Goal: Transaction & Acquisition: Purchase product/service

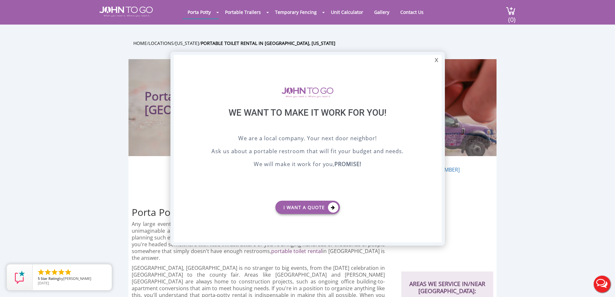
click at [581, 76] on div at bounding box center [307, 148] width 615 height 297
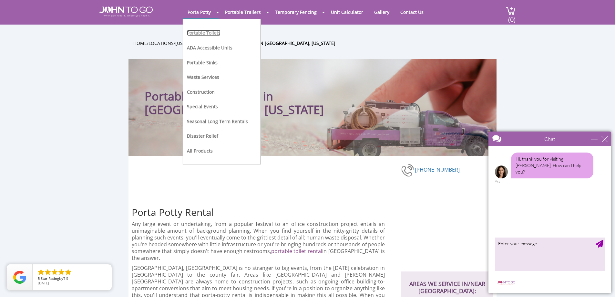
click at [210, 32] on link "Portable Toilets" at bounding box center [204, 33] width 34 height 6
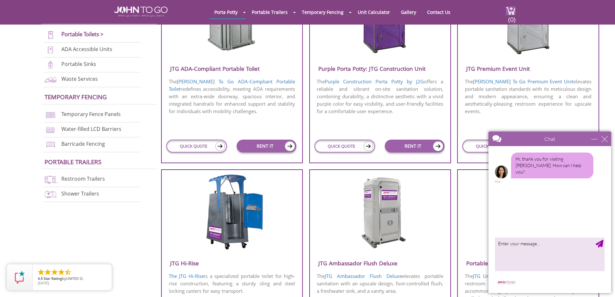
scroll to position [258, 0]
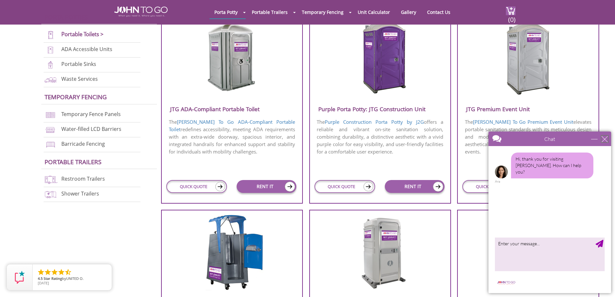
click at [604, 140] on div "close" at bounding box center [604, 139] width 6 height 6
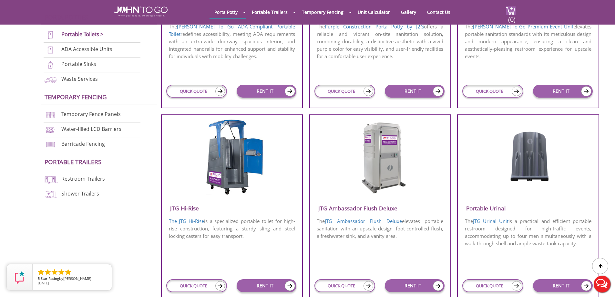
scroll to position [355, 0]
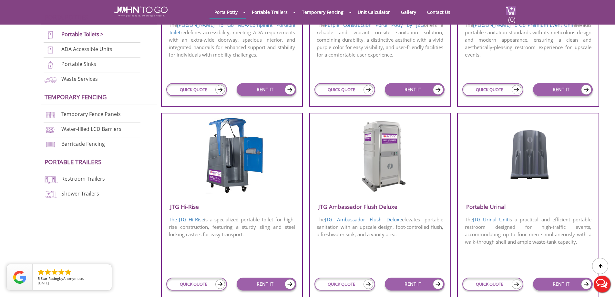
click at [388, 169] on img at bounding box center [380, 155] width 62 height 74
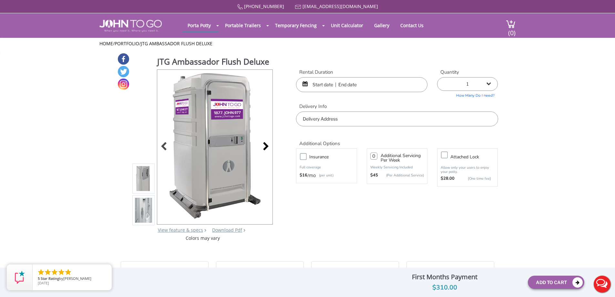
click at [263, 148] on div at bounding box center [263, 146] width 9 height 9
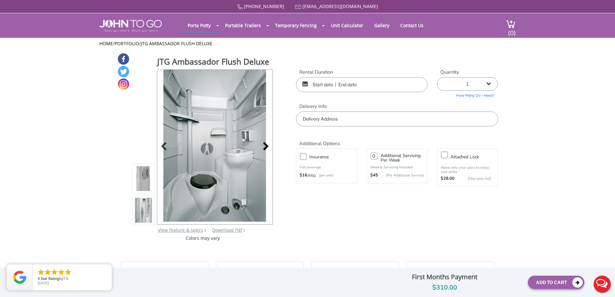
click at [264, 148] on div at bounding box center [263, 146] width 9 height 9
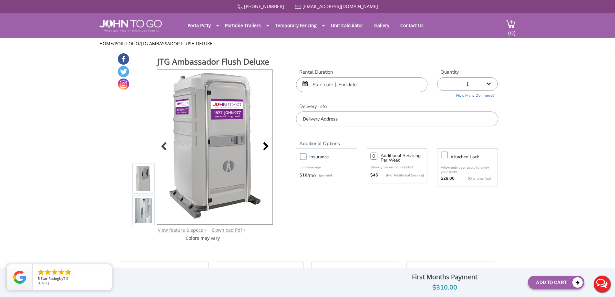
click at [265, 147] on div at bounding box center [263, 146] width 9 height 9
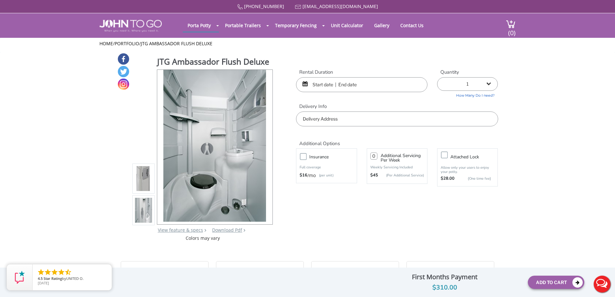
click at [321, 88] on input "text" at bounding box center [361, 84] width 131 height 15
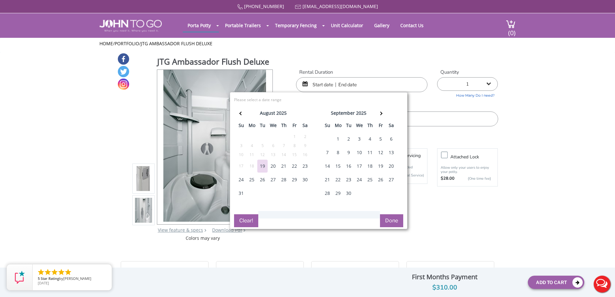
click at [304, 178] on div "30" at bounding box center [305, 179] width 10 height 13
click at [242, 192] on div "31" at bounding box center [241, 193] width 10 height 13
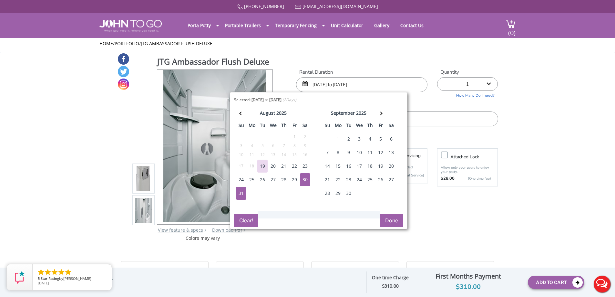
click at [309, 179] on div "30" at bounding box center [305, 179] width 10 height 13
click at [309, 178] on div "30" at bounding box center [305, 179] width 10 height 13
click at [241, 194] on div "31" at bounding box center [241, 193] width 10 height 13
click at [334, 139] on div "1" at bounding box center [338, 138] width 10 height 13
type input "08/31/2025 to 09/01/2025"
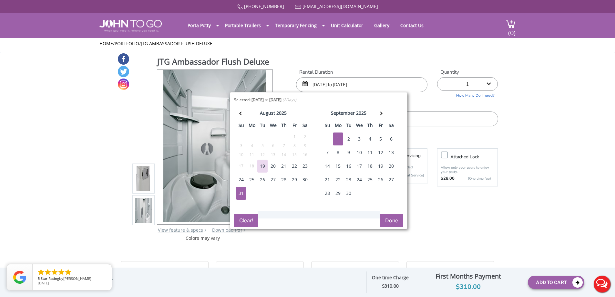
click at [387, 220] on button "Done" at bounding box center [391, 220] width 23 height 13
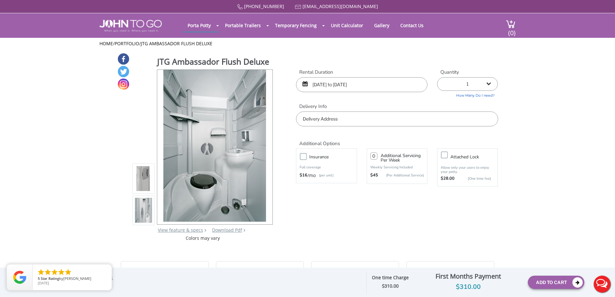
click at [348, 121] on input "text" at bounding box center [397, 118] width 202 height 15
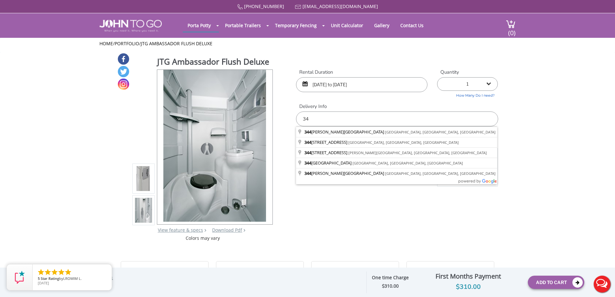
type input "3"
type input "13441 174th St, Jamaica, NY, USA"
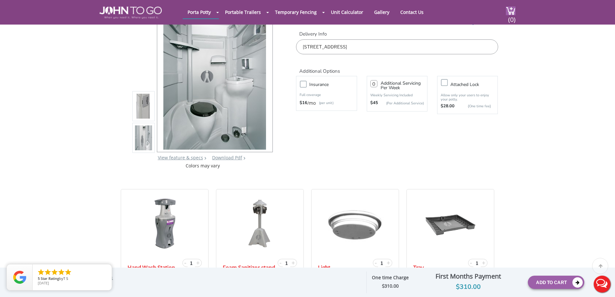
scroll to position [65, 0]
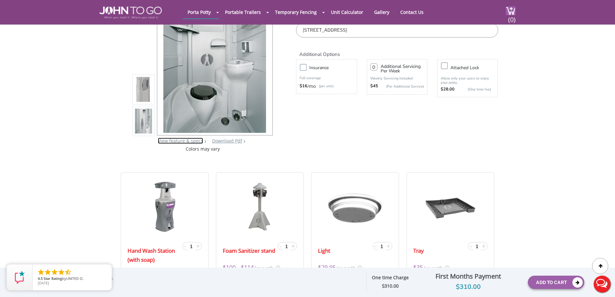
click at [185, 140] on link "View feature & specs" at bounding box center [180, 140] width 45 height 6
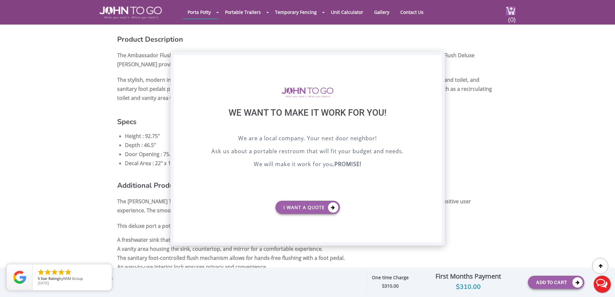
drag, startPoint x: 434, startPoint y: 60, endPoint x: 420, endPoint y: 58, distance: 14.6
click at [434, 60] on div "X" at bounding box center [436, 60] width 10 height 11
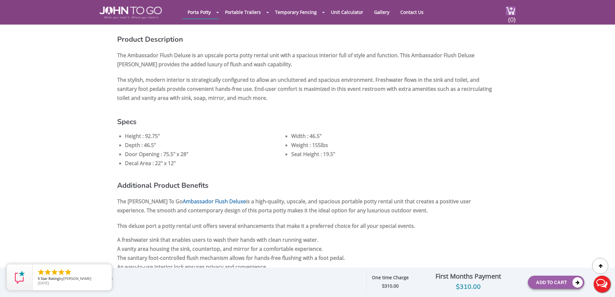
scroll to position [65, 0]
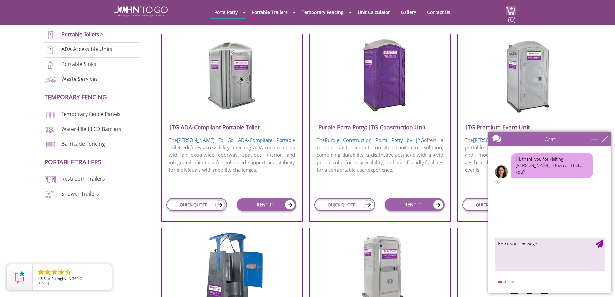
scroll to position [226, 0]
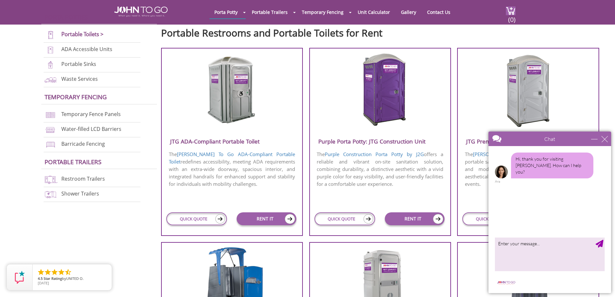
click at [609, 141] on div "Chat" at bounding box center [549, 138] width 123 height 15
click at [605, 138] on div "close" at bounding box center [604, 139] width 6 height 6
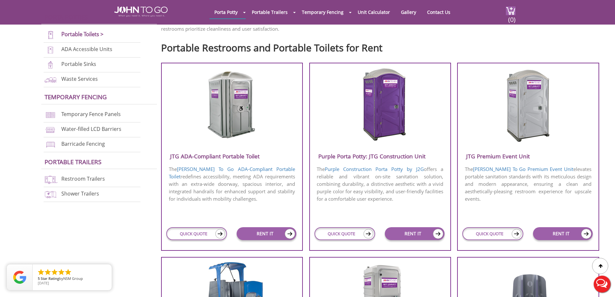
scroll to position [194, 0]
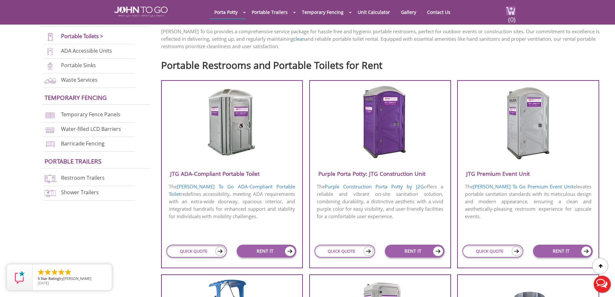
click at [541, 146] on img at bounding box center [528, 122] width 62 height 74
click at [559, 247] on link "RENT IT" at bounding box center [563, 250] width 60 height 13
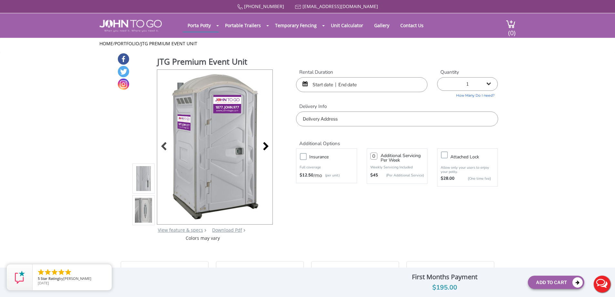
click at [263, 147] on div at bounding box center [263, 146] width 9 height 9
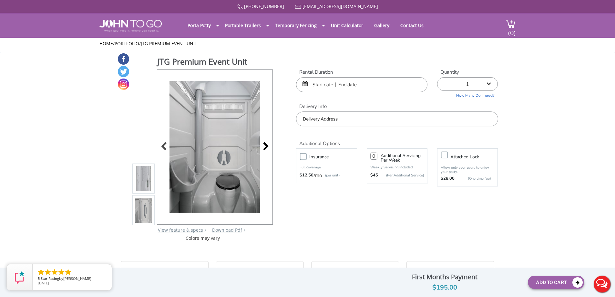
click at [263, 147] on div at bounding box center [263, 146] width 9 height 9
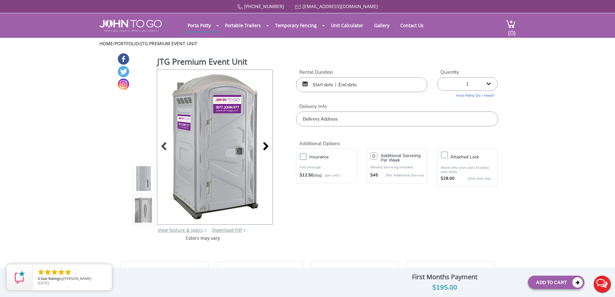
click at [263, 147] on div at bounding box center [263, 146] width 9 height 9
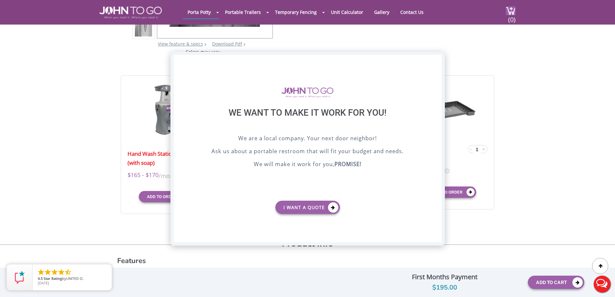
click at [435, 59] on div "X" at bounding box center [436, 60] width 10 height 11
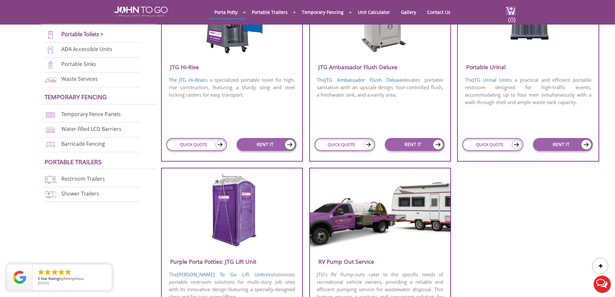
scroll to position [516, 0]
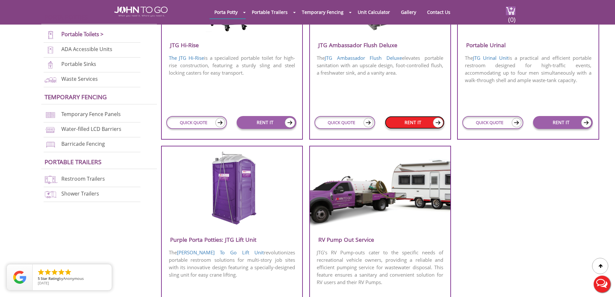
click at [411, 124] on link "RENT IT" at bounding box center [415, 122] width 60 height 13
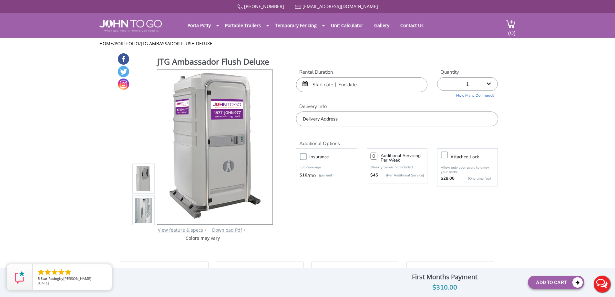
click at [348, 87] on input "text" at bounding box center [361, 84] width 131 height 15
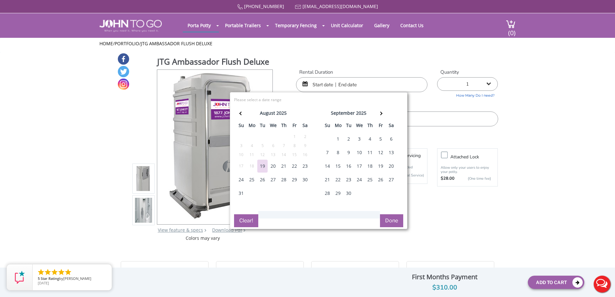
click at [239, 189] on div "31" at bounding box center [241, 193] width 10 height 13
click at [339, 137] on div "1" at bounding box center [338, 138] width 10 height 13
type input "08/31/2025 to 09/01/2025"
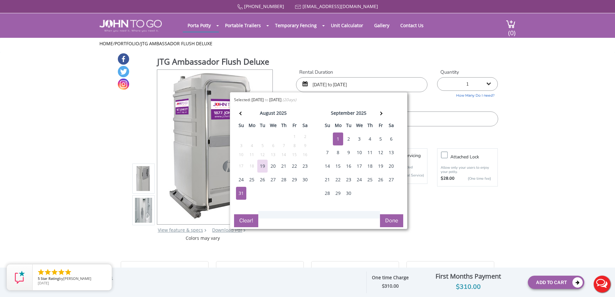
click at [393, 218] on button "Done" at bounding box center [391, 220] width 23 height 13
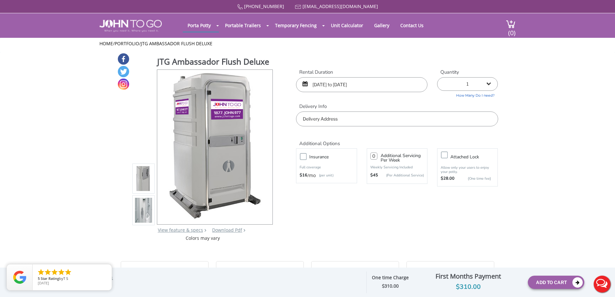
click at [375, 127] on div "Additional Options" at bounding box center [396, 136] width 211 height 20
click at [375, 122] on input "text" at bounding box center [397, 118] width 202 height 15
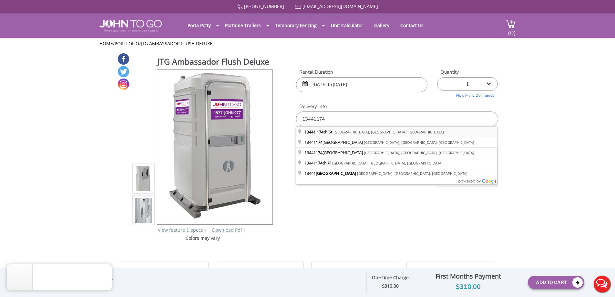
type input "13441 174th St, Jamaica, NY, USA"
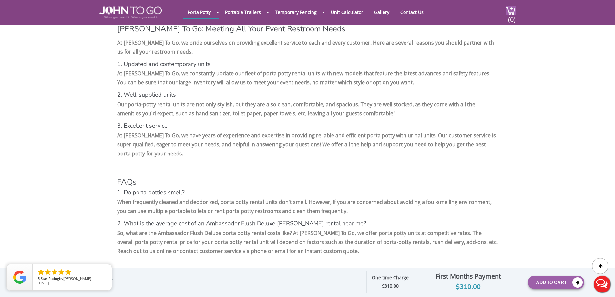
scroll to position [1226, 0]
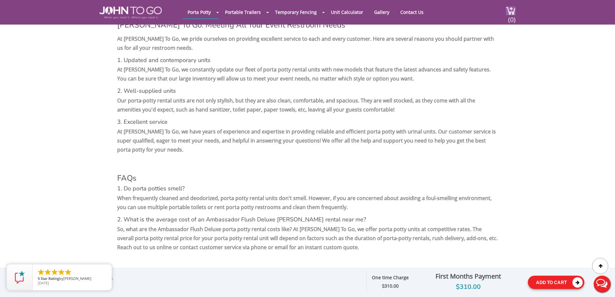
click at [554, 279] on button "Add To Cart" at bounding box center [556, 281] width 56 height 13
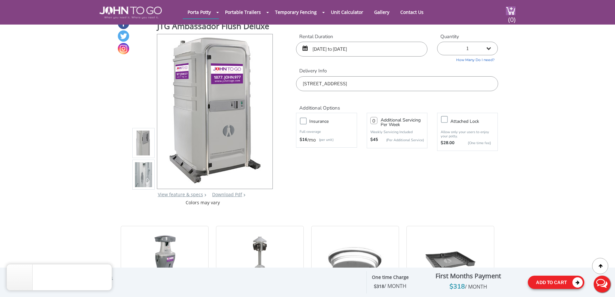
scroll to position [0, 0]
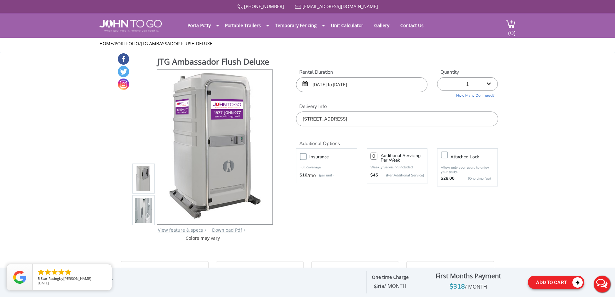
click at [563, 284] on button "Add To Cart" at bounding box center [556, 281] width 56 height 13
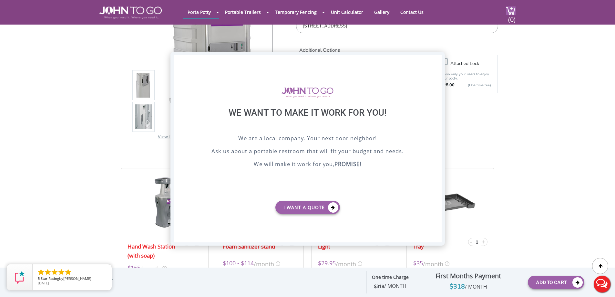
drag, startPoint x: 436, startPoint y: 60, endPoint x: 432, endPoint y: 61, distance: 3.9
click at [436, 60] on div "X" at bounding box center [436, 60] width 10 height 11
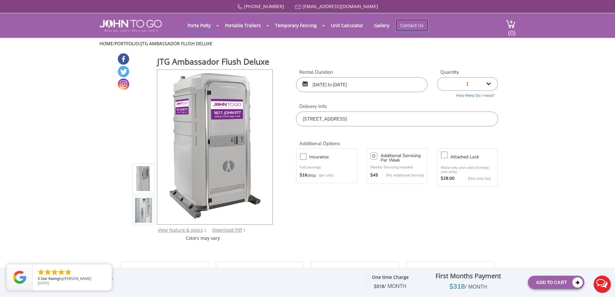
drag, startPoint x: 411, startPoint y: 25, endPoint x: 401, endPoint y: 24, distance: 10.1
click at [401, 24] on link "Contact Us" at bounding box center [411, 25] width 33 height 13
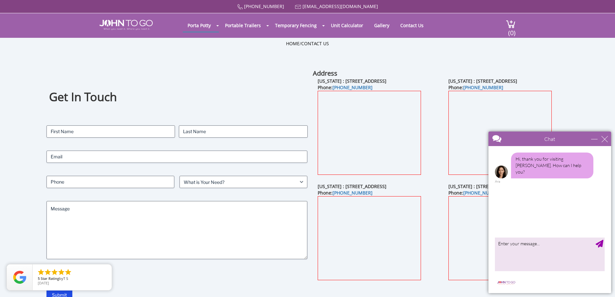
click at [608, 138] on div "Chat" at bounding box center [549, 138] width 123 height 15
click at [605, 136] on div "close" at bounding box center [604, 139] width 6 height 6
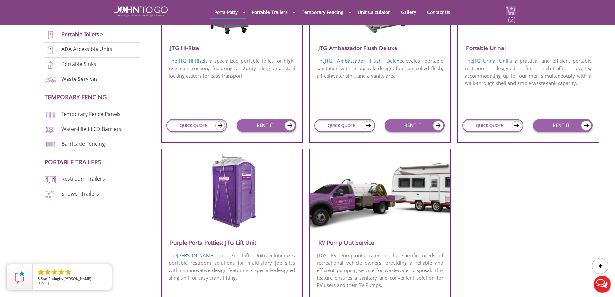
click at [512, 18] on span "(2)" at bounding box center [512, 17] width 8 height 14
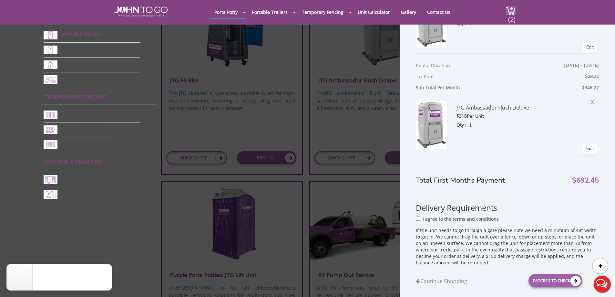
scroll to position [65, 0]
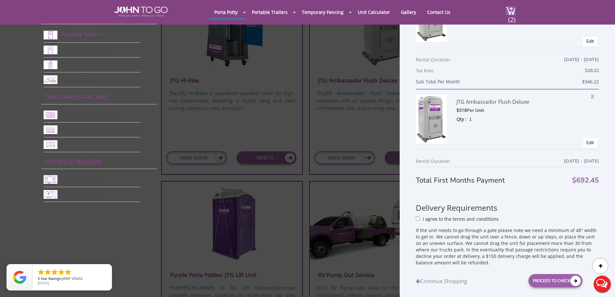
click at [591, 96] on span "X" at bounding box center [594, 95] width 6 height 8
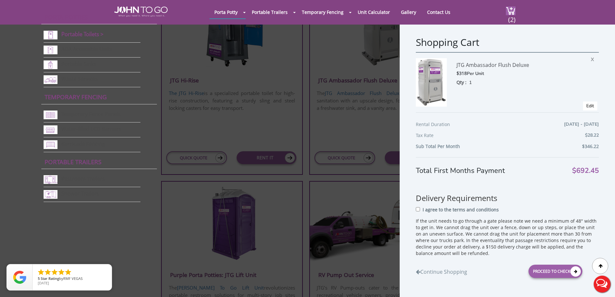
scroll to position [0, 0]
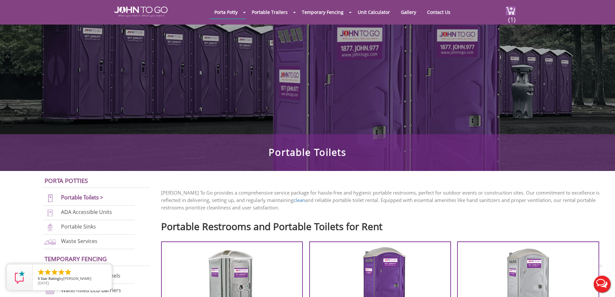
scroll to position [161, 0]
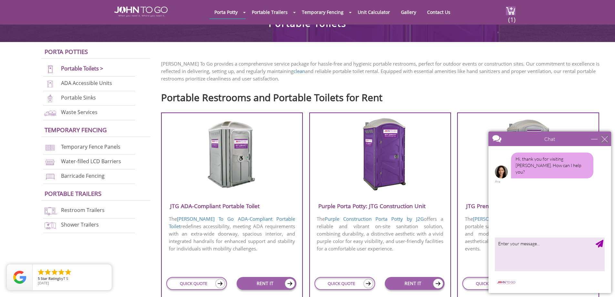
click at [602, 138] on div "close" at bounding box center [604, 139] width 6 height 6
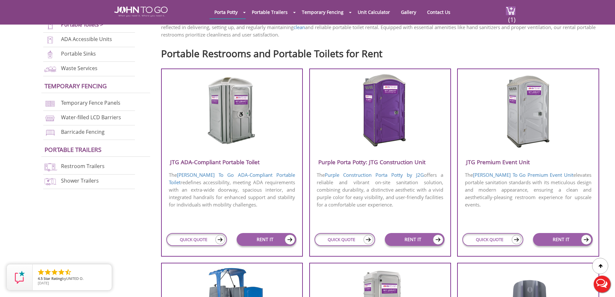
scroll to position [194, 0]
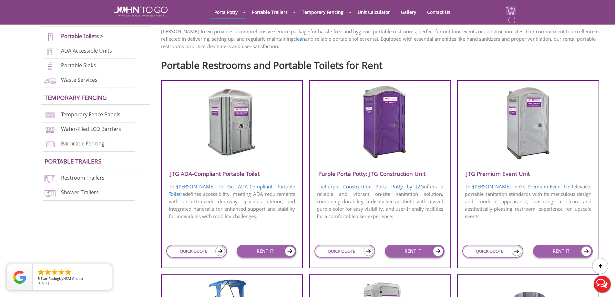
click at [513, 20] on span "(1)" at bounding box center [512, 17] width 8 height 14
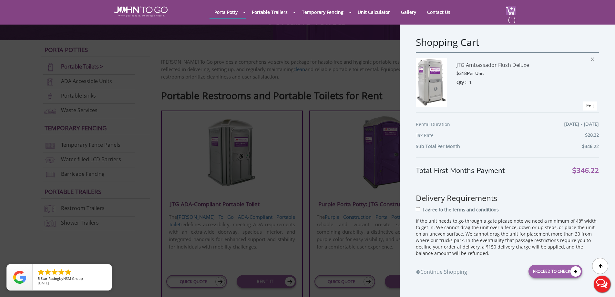
scroll to position [161, 0]
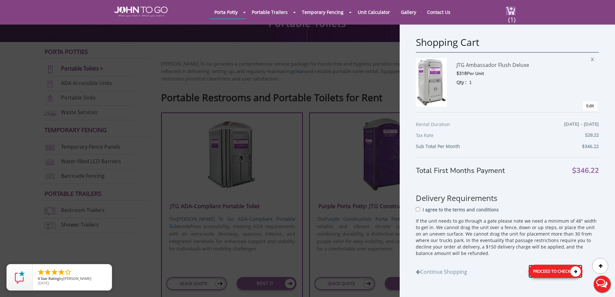
click at [540, 272] on div "Proceed to Checkout" at bounding box center [555, 270] width 54 height 13
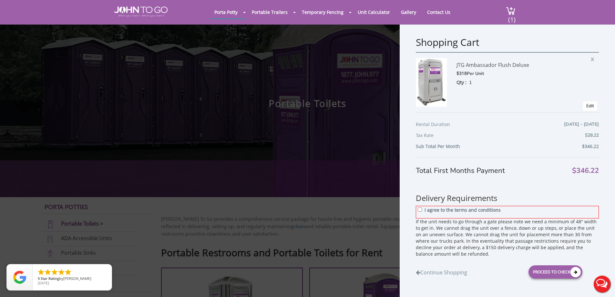
click at [468, 212] on p "I agree to the terms and conditions" at bounding box center [462, 210] width 76 height 6
click at [422, 211] on input "I agree to the terms and conditions" at bounding box center [420, 209] width 4 height 4
checkbox input "true"
click at [540, 273] on div "Proceed to Checkout" at bounding box center [555, 271] width 54 height 13
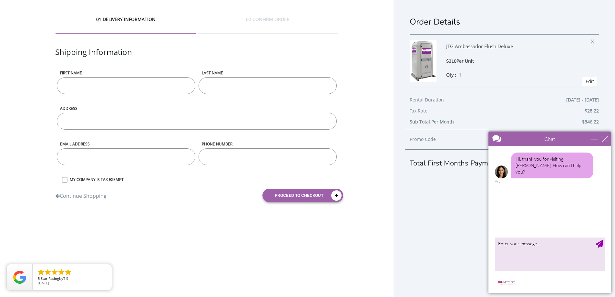
click at [607, 135] on div "Chat" at bounding box center [549, 138] width 123 height 15
click at [605, 137] on div "close" at bounding box center [604, 139] width 6 height 6
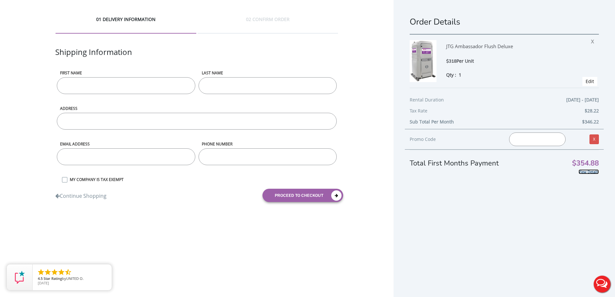
click at [587, 172] on link "View Details" at bounding box center [588, 171] width 20 height 5
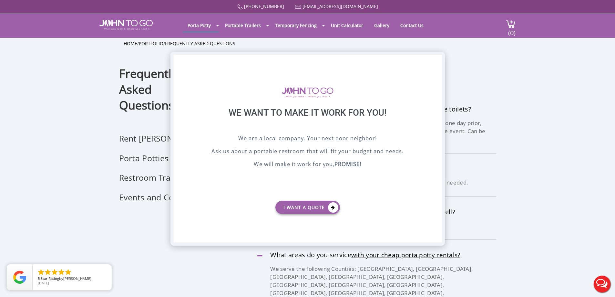
click at [435, 59] on div "X" at bounding box center [436, 60] width 10 height 11
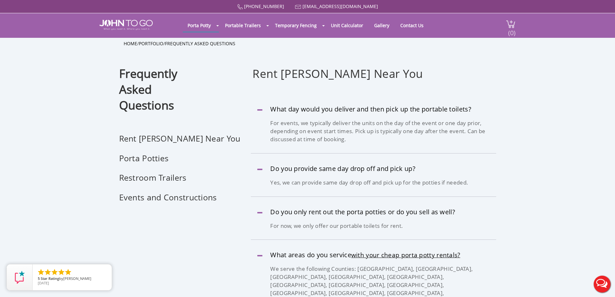
click at [511, 32] on span "(0)" at bounding box center [512, 30] width 8 height 14
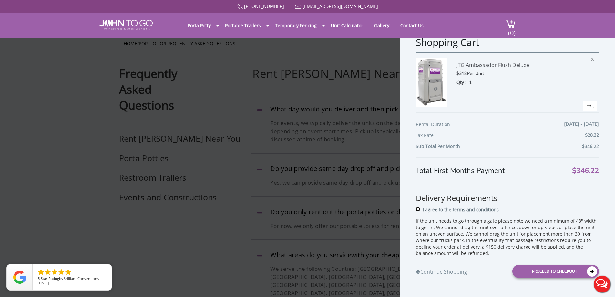
click at [418, 208] on input "I agree to the terms and conditions" at bounding box center [418, 209] width 4 height 4
checkbox input "true"
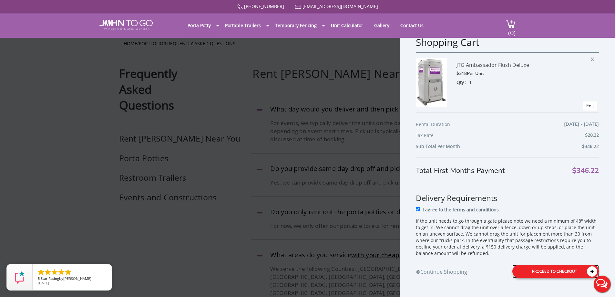
click at [543, 268] on div "Proceed to Checkout" at bounding box center [555, 270] width 86 height 13
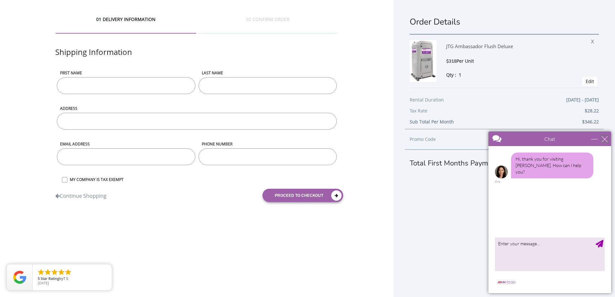
click at [603, 140] on div "close" at bounding box center [604, 139] width 6 height 6
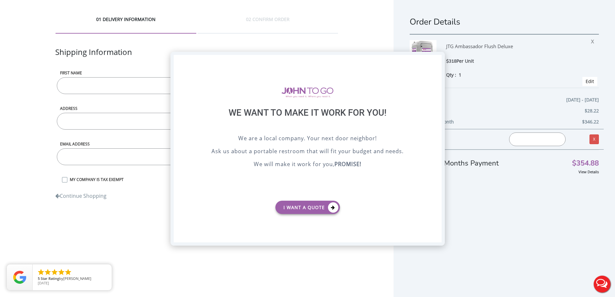
click at [436, 60] on div "X" at bounding box center [436, 60] width 10 height 11
